Goal: Task Accomplishment & Management: Complete application form

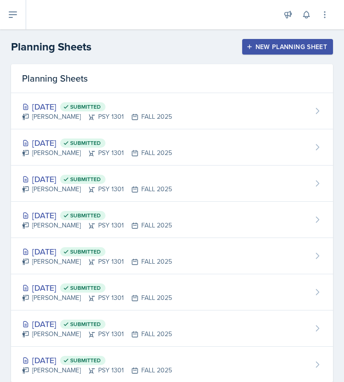
click at [253, 50] on div "New Planning Sheet" at bounding box center [287, 46] width 79 height 7
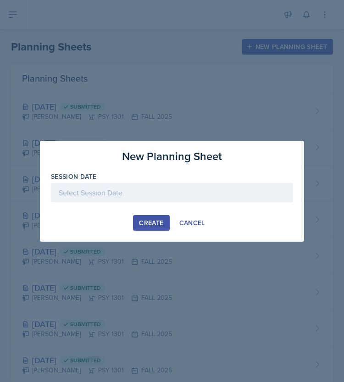
click at [158, 193] on div at bounding box center [172, 192] width 242 height 19
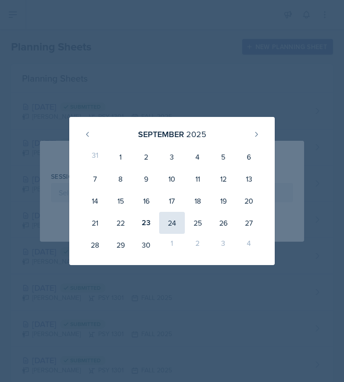
click at [173, 221] on div "24" at bounding box center [172, 223] width 26 height 22
type input "[DATE]"
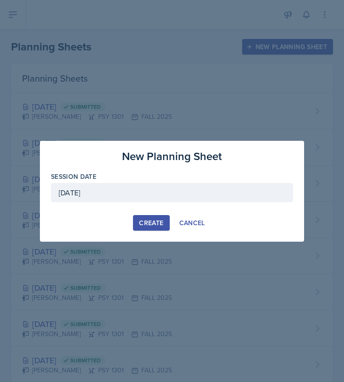
click at [161, 216] on button "Create" at bounding box center [151, 223] width 36 height 16
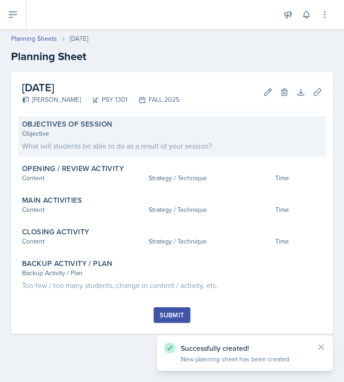
click at [109, 140] on div "What will students be able to do as a result of your session?" at bounding box center [172, 145] width 300 height 11
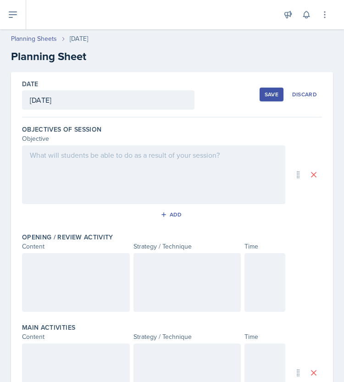
click at [79, 176] on div at bounding box center [154, 175] width 264 height 59
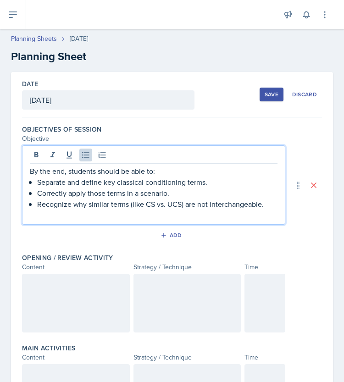
click at [37, 181] on div "By the end, students should be able to: Separate and define key classical condi…" at bounding box center [154, 193] width 248 height 55
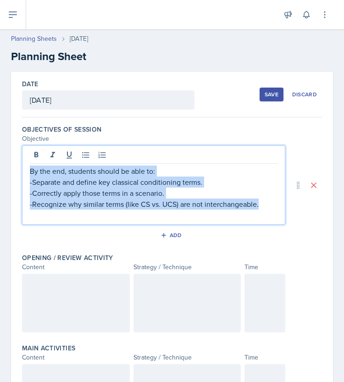
drag, startPoint x: 262, startPoint y: 208, endPoint x: 26, endPoint y: 174, distance: 238.5
click at [26, 174] on div "By the end, students should be able to: -Separate and define key classical cond…" at bounding box center [154, 185] width 264 height 79
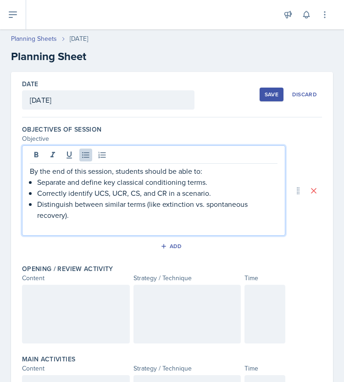
click at [37, 181] on p "Separate and define key classical conditioning terms." at bounding box center [157, 182] width 241 height 11
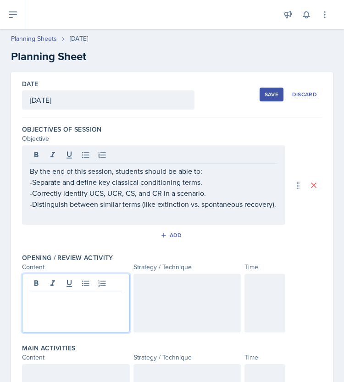
click at [59, 288] on div at bounding box center [76, 303] width 108 height 59
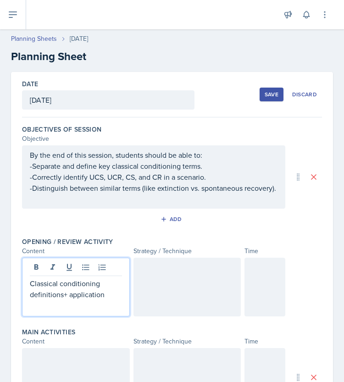
click at [174, 301] on div at bounding box center [188, 287] width 108 height 59
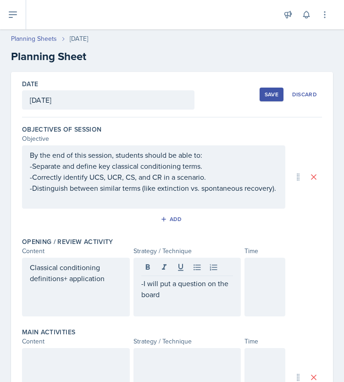
click at [177, 300] on p "-I will put a question on the board" at bounding box center [187, 289] width 92 height 22
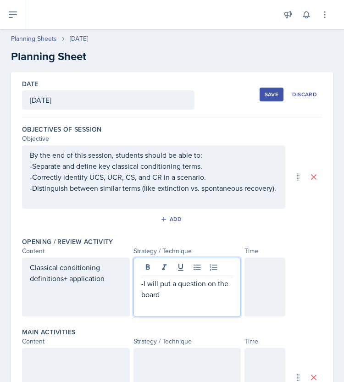
click at [172, 295] on p "-I will put a question on the board" at bounding box center [187, 289] width 92 height 22
click at [182, 300] on p "-I will put this question on the board" at bounding box center [187, 289] width 92 height 22
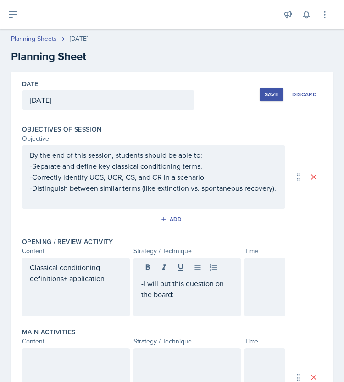
click at [193, 300] on p "-I will put this question on the board:" at bounding box center [187, 289] width 92 height 22
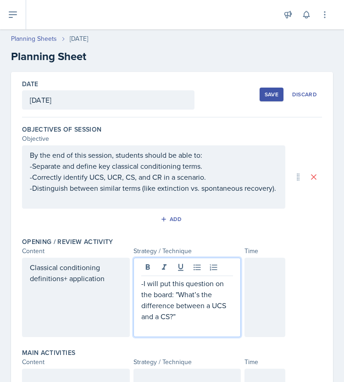
click at [190, 322] on p "-I will put this question on the board: "What’s the difference between a UCS an…" at bounding box center [187, 300] width 92 height 44
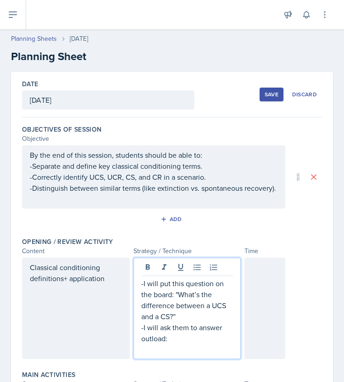
click at [188, 344] on p "-I will ask them to answer outload:" at bounding box center [187, 333] width 92 height 22
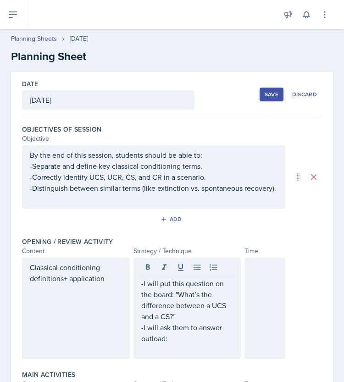
click at [185, 354] on p at bounding box center [187, 349] width 92 height 11
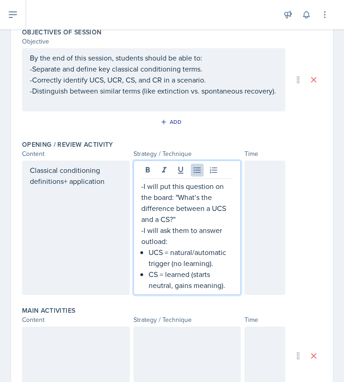
scroll to position [98, 0]
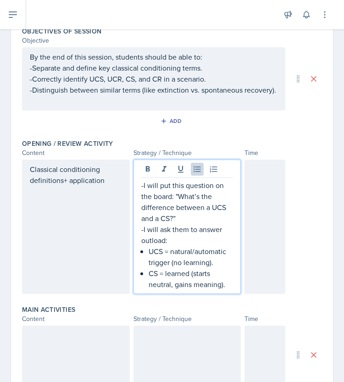
click at [149, 261] on p "UCS = natural/automatic trigger (no learning)." at bounding box center [191, 257] width 85 height 22
click at [149, 281] on p "CS = learned (starts neutral, gains meaning)." at bounding box center [191, 279] width 85 height 22
click at [224, 290] on p "-CS = learned (starts neutral, gains meaning)." at bounding box center [187, 279] width 92 height 22
click at [262, 214] on div at bounding box center [265, 227] width 41 height 135
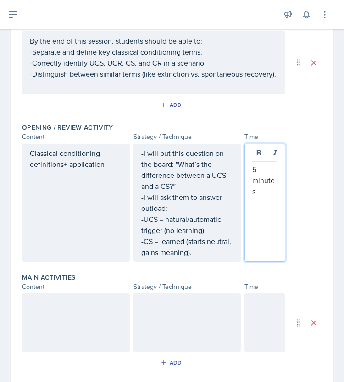
click at [88, 320] on div at bounding box center [76, 323] width 108 height 59
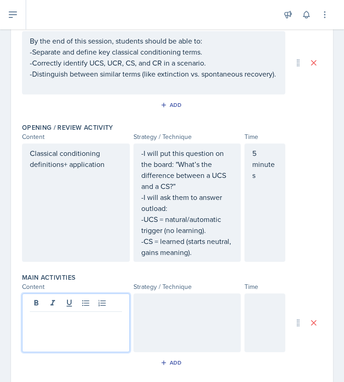
scroll to position [130, 0]
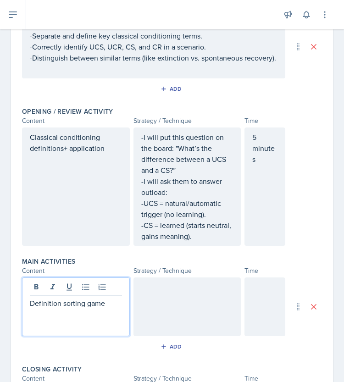
click at [199, 309] on div at bounding box center [188, 307] width 108 height 59
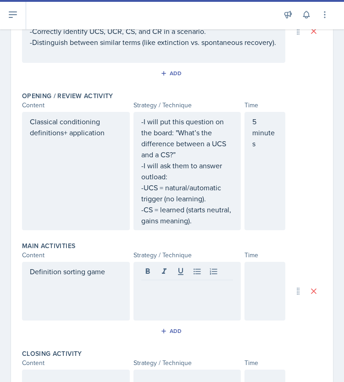
click at [211, 293] on p at bounding box center [187, 287] width 92 height 11
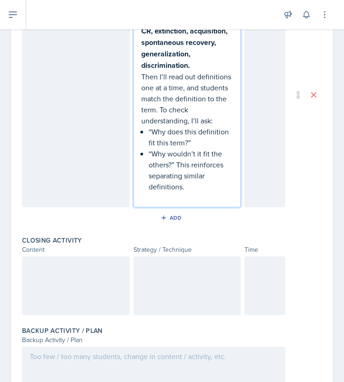
scroll to position [427, 0]
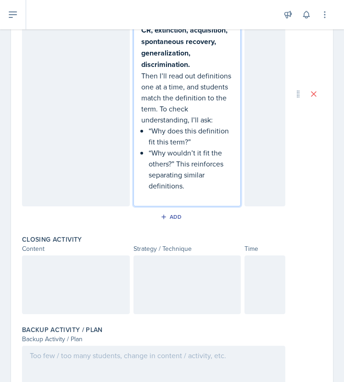
click at [149, 161] on p "“Why wouldn’t it fit the others?” This reinforces separating similar definition…" at bounding box center [191, 169] width 85 height 44
click at [144, 140] on div "I’ll write the following terms on the board: UCS, UCR, CS, CR, extinction, acqu…" at bounding box center [187, 102] width 92 height 201
click at [143, 161] on div "I’ll write the following terms on the board: UCS, UCR, CS, CR, extinction, acqu…" at bounding box center [187, 102] width 92 height 201
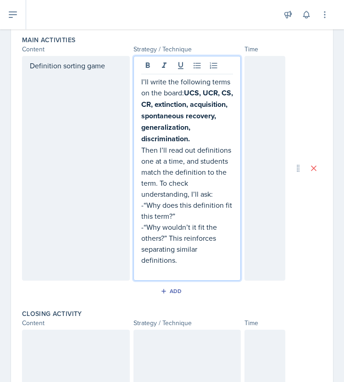
scroll to position [352, 0]
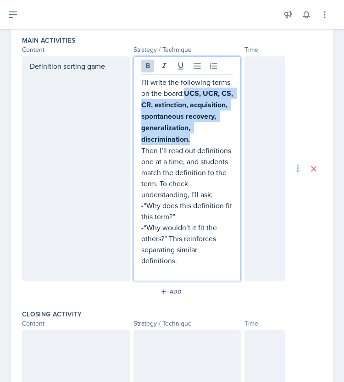
drag, startPoint x: 191, startPoint y: 149, endPoint x: 182, endPoint y: 104, distance: 45.7
click at [182, 104] on p "I’ll write the following terms on the board: UCS, UCR, CS, CR, extinction, acqu…" at bounding box center [187, 111] width 92 height 68
click at [143, 71] on icon at bounding box center [147, 66] width 9 height 9
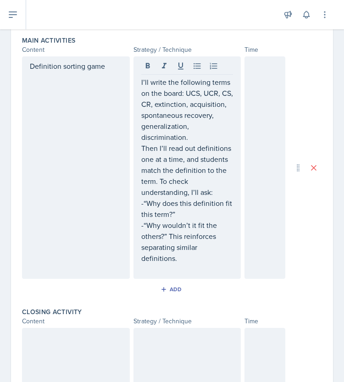
click at [137, 94] on div "I’ll write the following terms on the board: UCS, UCR, CS, CR, extinction, acqu…" at bounding box center [188, 167] width 108 height 223
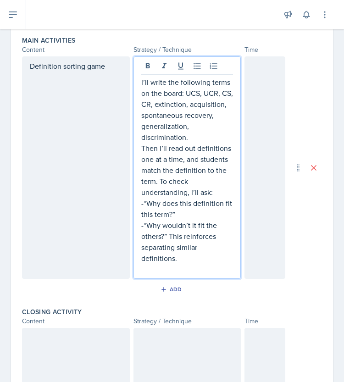
click at [141, 92] on p "I’ll write the following terms on the board: UCS, UCR, CS, CR, extinction, acqu…" at bounding box center [187, 110] width 92 height 66
click at [141, 158] on p "Then I’ll read out definitions one at a time, and students match the definition…" at bounding box center [187, 170] width 92 height 55
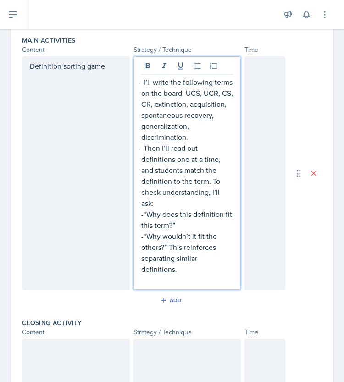
click at [210, 191] on p "-Then I’ll read out definitions one at a time, and students match the definitio…" at bounding box center [187, 176] width 92 height 66
click at [210, 190] on p "-Then I’ll read out definitions one at a time, and students match the definitio…" at bounding box center [187, 176] width 92 height 66
click at [209, 191] on p "-Then I’ll read out definitions one at a time, and students match the definitio…" at bounding box center [187, 176] width 92 height 66
click at [141, 202] on p "At the end to check understanding, I’ll ask:" at bounding box center [187, 198] width 92 height 22
click at [188, 285] on p at bounding box center [187, 280] width 92 height 11
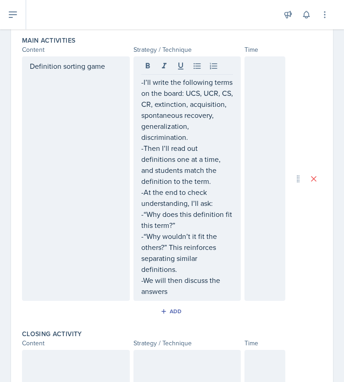
click at [260, 202] on div at bounding box center [265, 178] width 41 height 245
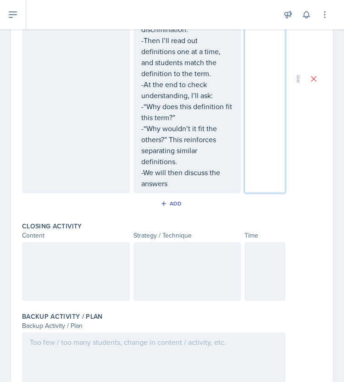
scroll to position [444, 0]
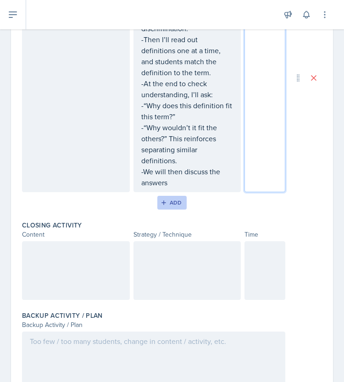
click at [169, 207] on div "Add" at bounding box center [173, 202] width 20 height 7
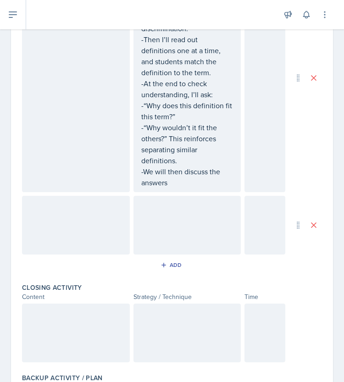
click at [87, 222] on div at bounding box center [76, 225] width 108 height 59
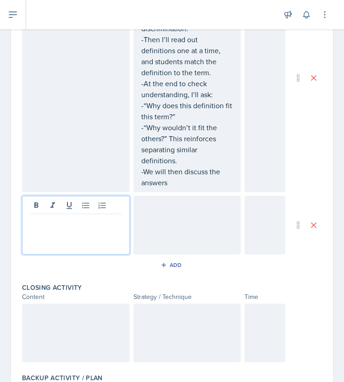
scroll to position [460, 0]
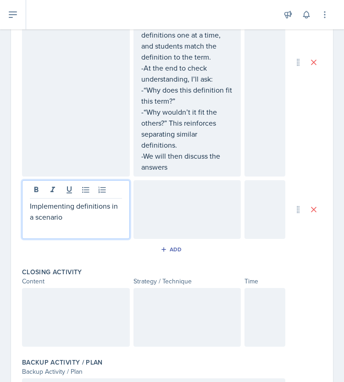
click at [154, 216] on div at bounding box center [188, 209] width 108 height 59
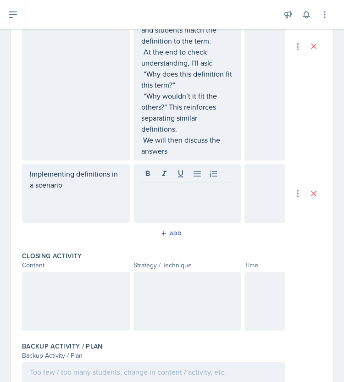
click at [152, 208] on div at bounding box center [188, 193] width 108 height 59
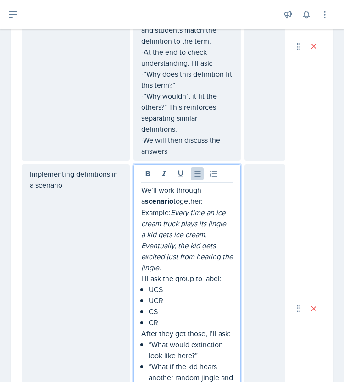
scroll to position [543, 0]
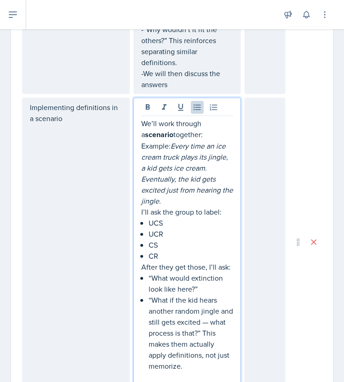
click at [149, 229] on p "UCS" at bounding box center [191, 223] width 85 height 11
click at [144, 241] on div "We’ll work through a scenario together: Example: Every time an ice cream truck …" at bounding box center [187, 250] width 92 height 265
click at [144, 257] on div "We’ll work through a scenario together: Example: Every time an ice cream truck …" at bounding box center [187, 250] width 92 height 265
click at [149, 262] on p "CR" at bounding box center [191, 256] width 85 height 11
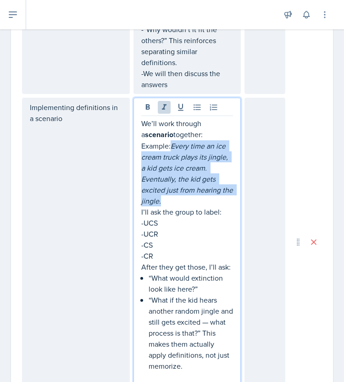
drag, startPoint x: 177, startPoint y: 210, endPoint x: 168, endPoint y: 155, distance: 55.3
click at [168, 155] on p "We’ll work through a scenario together: Example: Every time an ice cream truck …" at bounding box center [187, 162] width 92 height 89
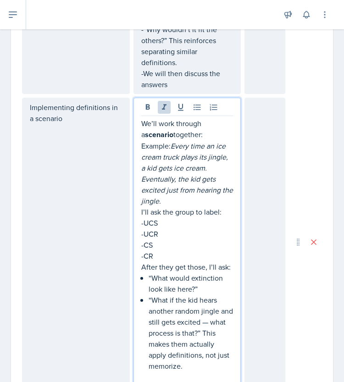
click at [166, 155] on p "We’ll work through a scenario together: Example: Every time an ice cream truck …" at bounding box center [187, 162] width 92 height 89
drag, startPoint x: 167, startPoint y: 156, endPoint x: 135, endPoint y: 155, distance: 31.2
click at [135, 155] on div "We’ll work through a scenario together: Example: Every time an ice cream truck …" at bounding box center [188, 242] width 108 height 289
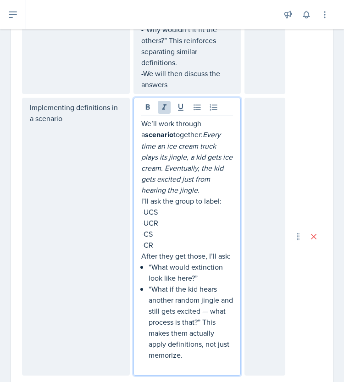
click at [204, 142] on em "Every time an ice cream truck plays its jingle, a kid gets ice cream. Eventuall…" at bounding box center [187, 162] width 93 height 66
click at [202, 141] on em "Every time an ice cream truck plays its jingle, a kid gets ice cream. Eventuall…" at bounding box center [187, 162] width 93 height 66
drag, startPoint x: 168, startPoint y: 143, endPoint x: 132, endPoint y: 143, distance: 35.4
click at [134, 143] on div "We’ll work through a scenario together: Every time an ice cream truck plays its…" at bounding box center [188, 237] width 108 height 278
click at [146, 110] on icon at bounding box center [148, 107] width 4 height 6
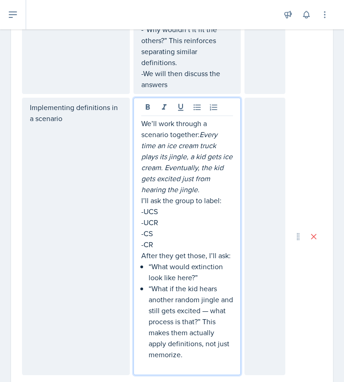
click at [205, 145] on em "Every time an ice cream truck plays its jingle, a kid gets ice cream. Eventuall…" at bounding box center [187, 161] width 93 height 65
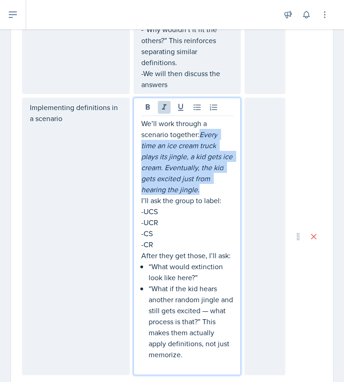
drag, startPoint x: 199, startPoint y: 145, endPoint x: 221, endPoint y: 198, distance: 57.6
click at [221, 195] on p "We’ll work through a scenario together: Every time an ice cream truck plays its…" at bounding box center [187, 156] width 92 height 77
click at [162, 110] on icon at bounding box center [164, 107] width 5 height 6
click at [143, 112] on icon at bounding box center [147, 107] width 9 height 9
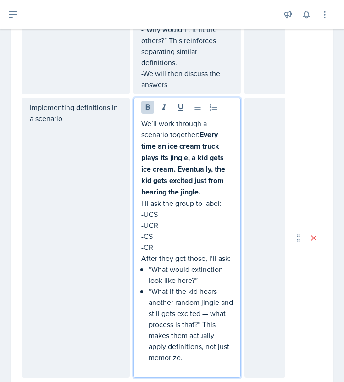
click at [210, 209] on p "I’ll ask the group to label:" at bounding box center [187, 203] width 92 height 11
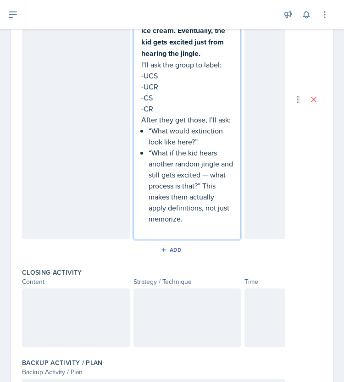
scroll to position [690, 0]
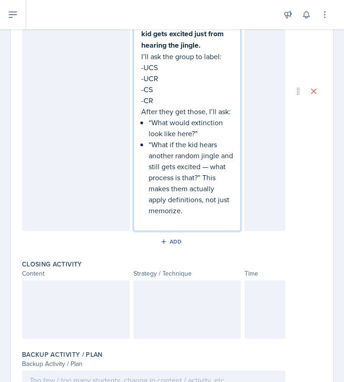
click at [149, 135] on p "“What would extinction look like here?”" at bounding box center [191, 128] width 85 height 22
click at [145, 152] on div "We’ll work through a scenario together: Every time an ice cream truck plays its…" at bounding box center [187, 99] width 92 height 256
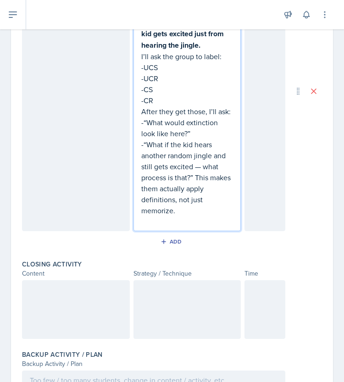
click at [193, 189] on p "-“What if the kid hears another random jingle and still gets excited — what pro…" at bounding box center [187, 177] width 92 height 77
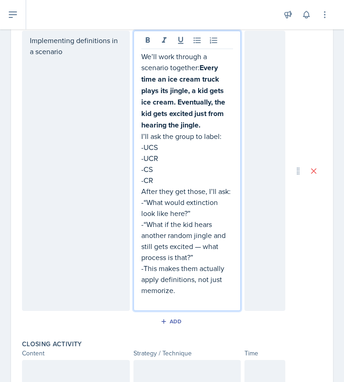
scroll to position [610, 0]
click at [174, 296] on p "-This makes them actually apply definitions, not just memorize." at bounding box center [187, 279] width 92 height 33
click at [200, 263] on p "-“What if the kid hears another random jingle and still gets excited — what pro…" at bounding box center [187, 241] width 92 height 44
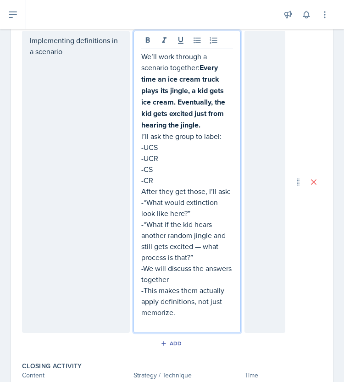
click at [200, 285] on p "-We will discuss the answers together" at bounding box center [187, 274] width 92 height 22
click at [253, 186] on div at bounding box center [265, 182] width 41 height 303
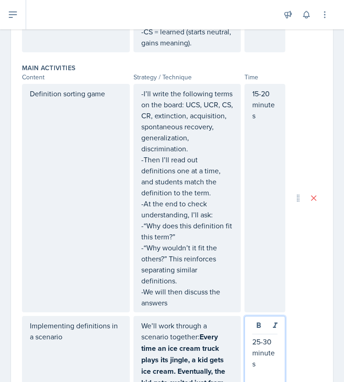
scroll to position [324, 0]
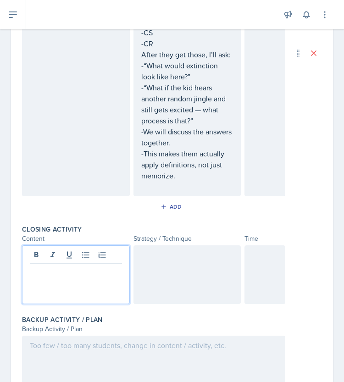
click at [75, 266] on p at bounding box center [76, 271] width 92 height 11
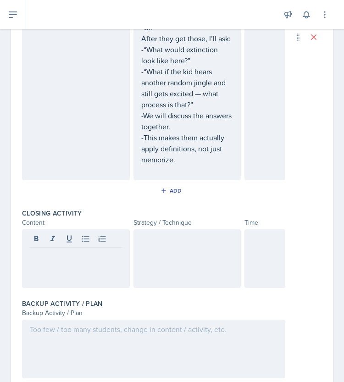
click at [74, 274] on div at bounding box center [76, 259] width 108 height 59
click at [184, 270] on div at bounding box center [188, 259] width 108 height 59
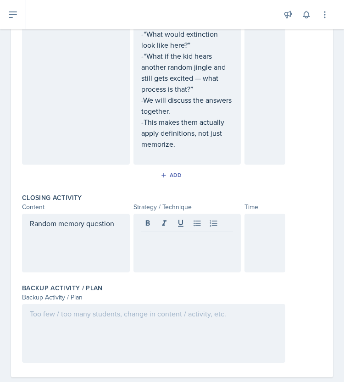
click at [185, 259] on div at bounding box center [188, 243] width 108 height 59
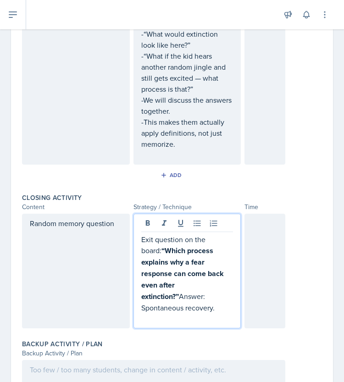
click at [160, 254] on strong "“Which process explains why a fear response can come back even after extinction…" at bounding box center [183, 274] width 84 height 56
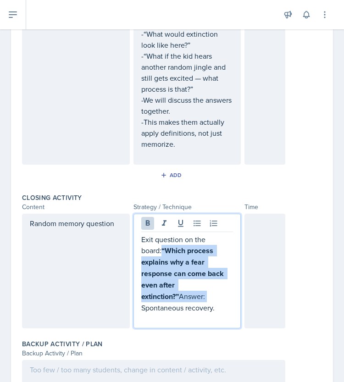
drag, startPoint x: 160, startPoint y: 257, endPoint x: 208, endPoint y: 308, distance: 69.9
click at [208, 308] on p "Exit question on the board: “Which process explains why a fear response can com…" at bounding box center [187, 273] width 92 height 79
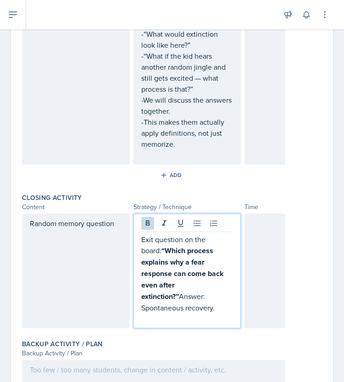
click at [137, 227] on div "Exit question on the board: “Which process explains why a fear response can com…" at bounding box center [188, 271] width 108 height 115
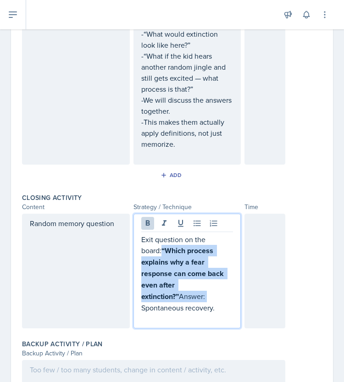
click at [219, 305] on p "Exit question on the board: “Which process explains why a fear response can com…" at bounding box center [187, 273] width 92 height 79
drag, startPoint x: 210, startPoint y: 305, endPoint x: 161, endPoint y: 259, distance: 67.9
click at [161, 259] on p "Exit question on the board: “Which process explains why a fear response can com…" at bounding box center [187, 273] width 92 height 79
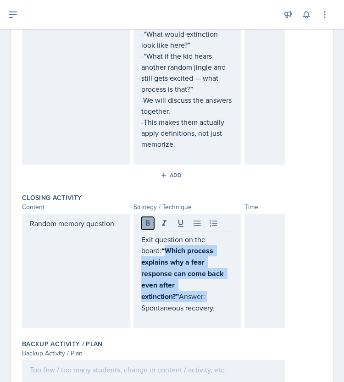
click at [143, 228] on icon at bounding box center [147, 223] width 9 height 9
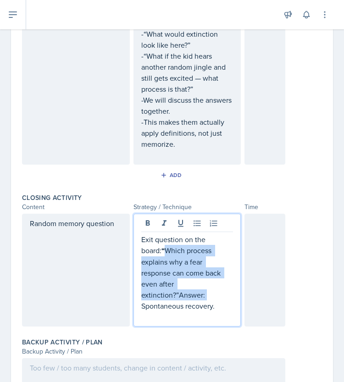
click at [219, 302] on p "Exit question on the board: “ Which process explains why a fear response can co…" at bounding box center [187, 273] width 92 height 78
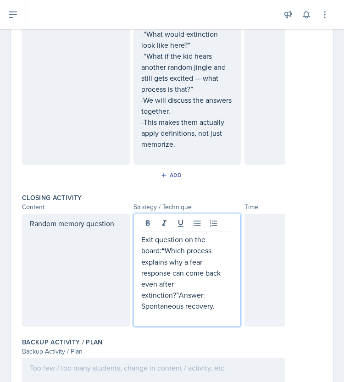
click at [174, 302] on p "Exit question on the board: “ Which process explains why a fear response can co…" at bounding box center [187, 273] width 92 height 78
click at [158, 258] on p "Exit question on the board: “ Which process explains why a fear response can co…" at bounding box center [187, 262] width 92 height 56
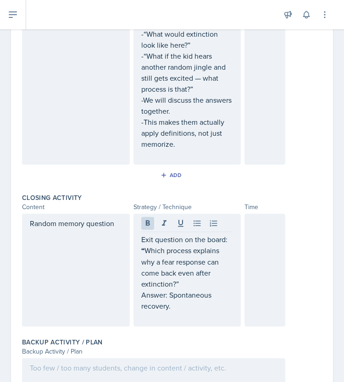
click at [255, 245] on div at bounding box center [265, 270] width 41 height 113
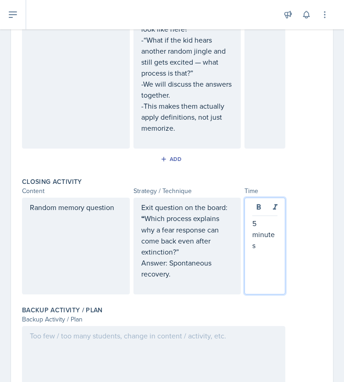
click at [175, 355] on div at bounding box center [154, 355] width 264 height 59
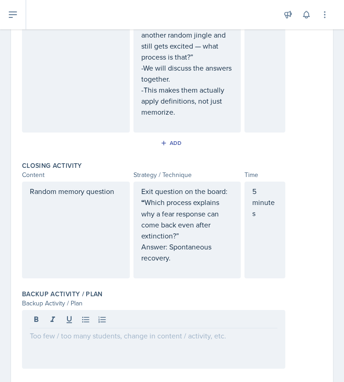
click at [219, 339] on p at bounding box center [154, 336] width 248 height 11
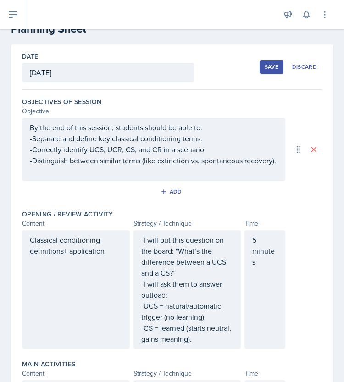
scroll to position [0, 0]
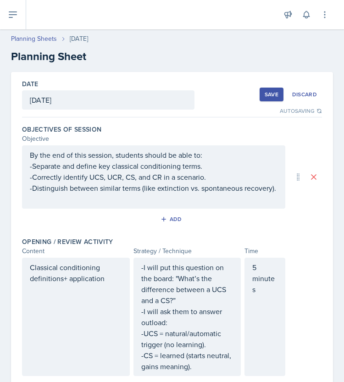
click at [267, 91] on div "Save" at bounding box center [272, 94] width 14 height 7
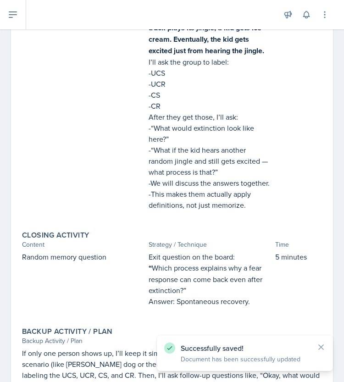
scroll to position [623, 0]
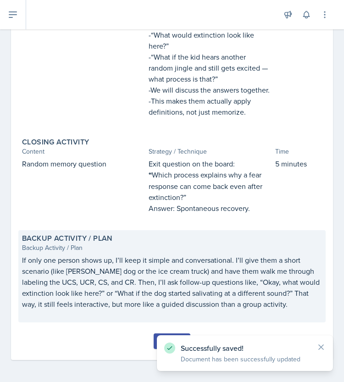
click at [289, 303] on p "If only one person shows up, I’ll keep it simple and conversational. I’ll give …" at bounding box center [172, 282] width 300 height 55
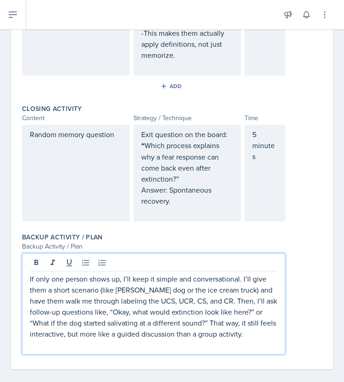
scroll to position [867, 0]
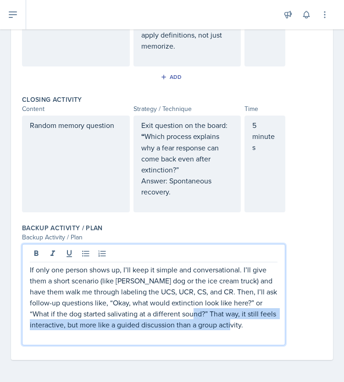
drag, startPoint x: 242, startPoint y: 322, endPoint x: 210, endPoint y: 316, distance: 32.2
click at [210, 316] on p "If only one person shows up, I’ll keep it simple and conversational. I’ll give …" at bounding box center [154, 297] width 248 height 66
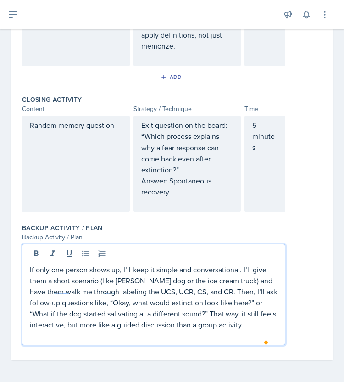
scroll to position [856, 0]
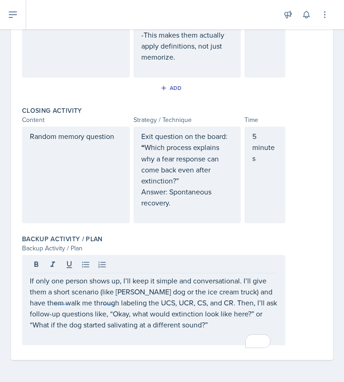
click at [211, 328] on p "If only one person shows up, I’ll keep it simple and conversational. I’ll give …" at bounding box center [154, 302] width 248 height 55
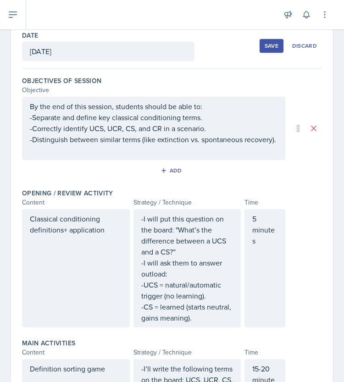
scroll to position [0, 0]
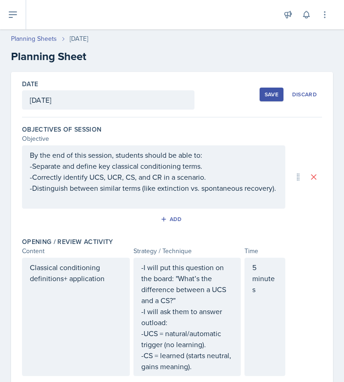
click at [268, 95] on div "Save" at bounding box center [272, 94] width 14 height 7
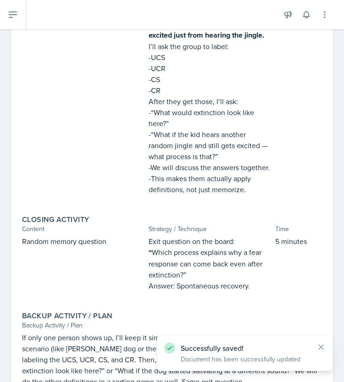
scroll to position [623, 0]
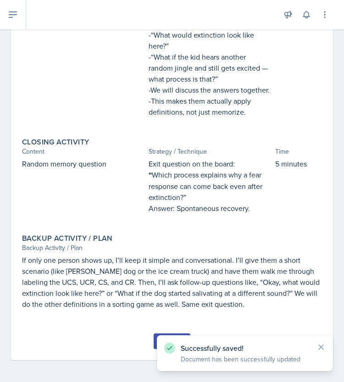
click at [154, 343] on button "Submit" at bounding box center [172, 342] width 36 height 16
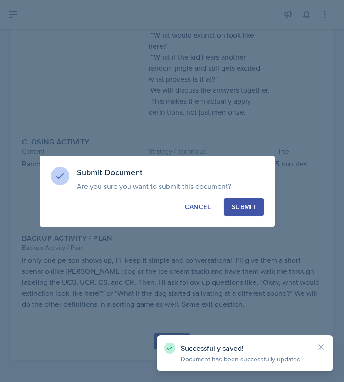
click at [242, 208] on div "Submit" at bounding box center [244, 206] width 24 height 9
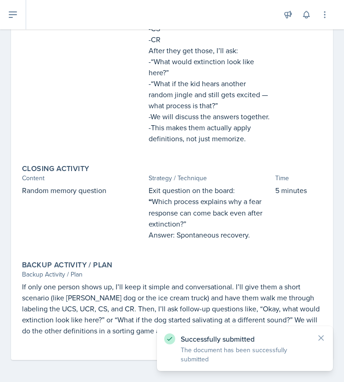
scroll to position [0, 0]
